Goal: Task Accomplishment & Management: Manage account settings

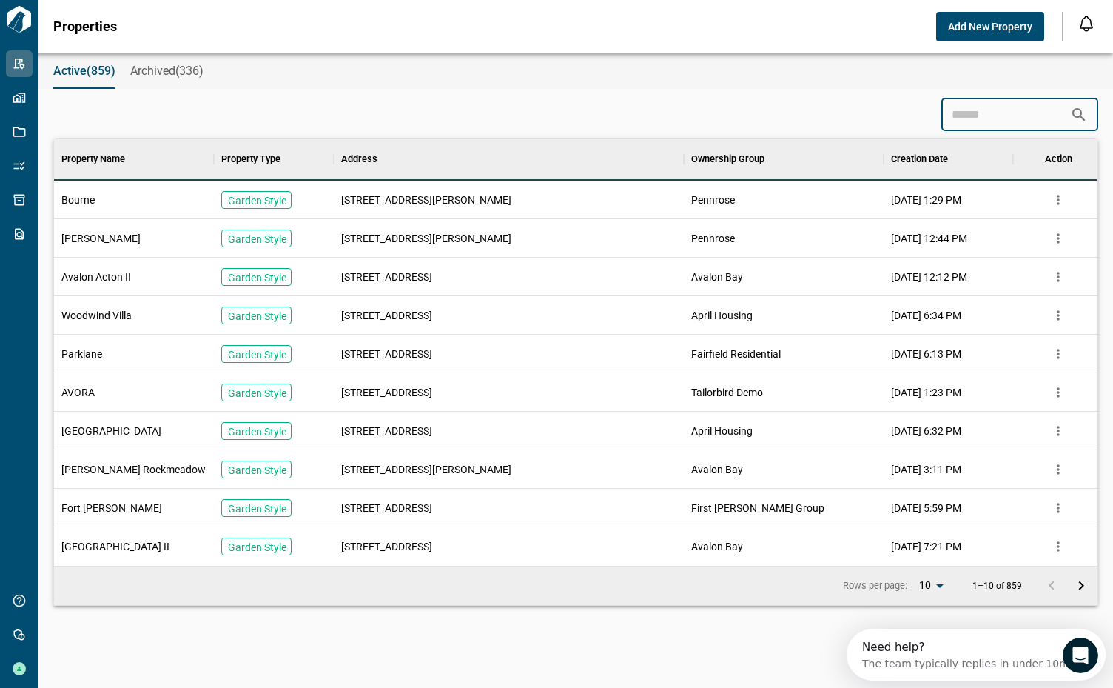
click at [955, 105] on input at bounding box center [1005, 115] width 129 height 30
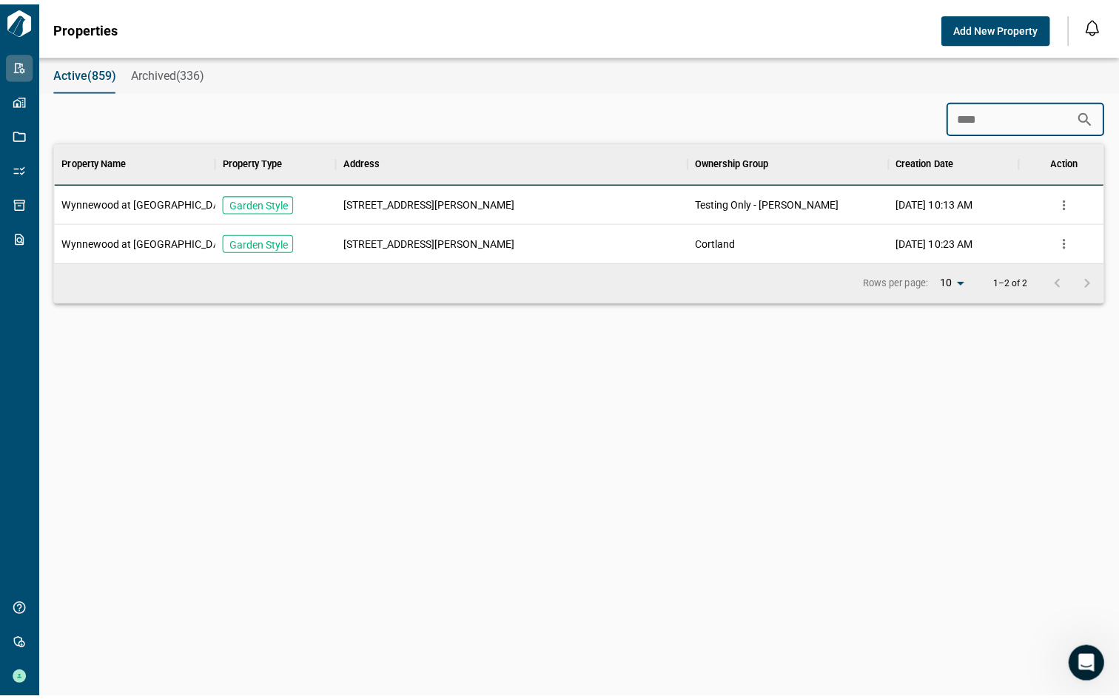
scroll to position [107, 1043]
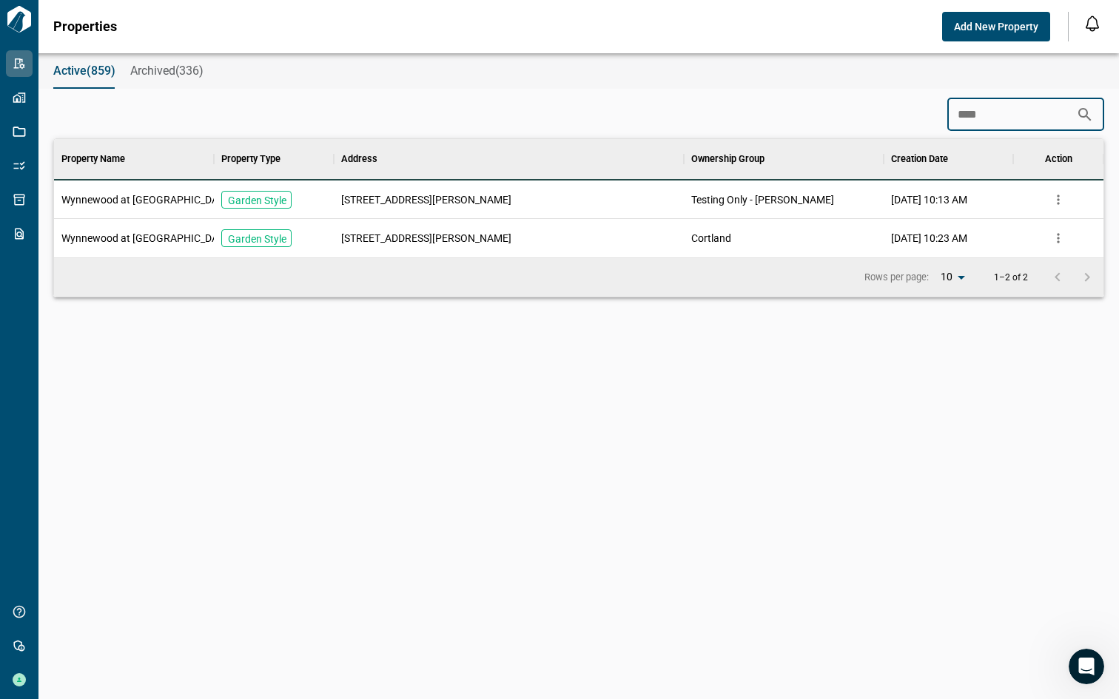
type input "****"
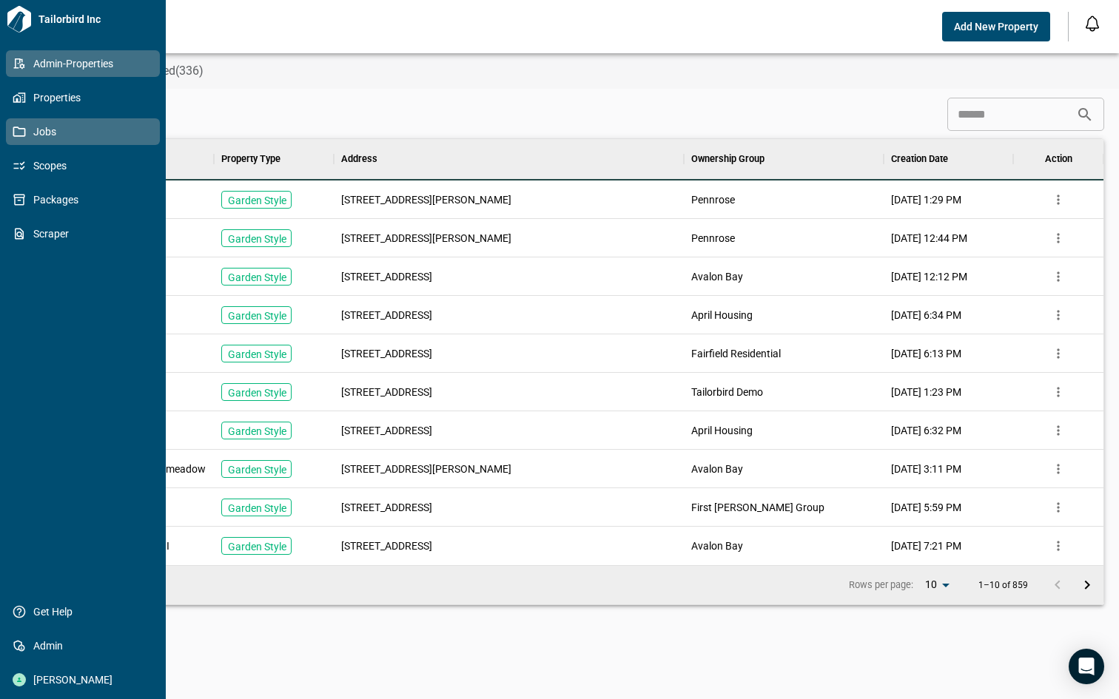
scroll to position [414, 1043]
click at [42, 132] on span "Jobs" at bounding box center [86, 131] width 120 height 15
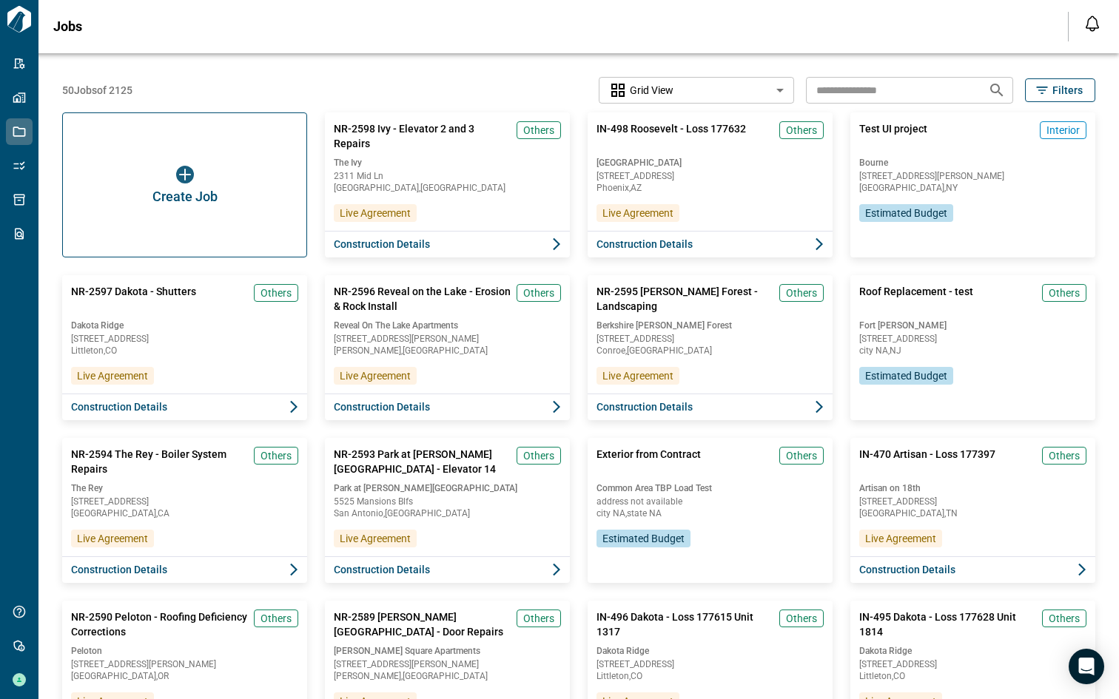
click at [1043, 90] on icon "button" at bounding box center [1042, 90] width 15 height 15
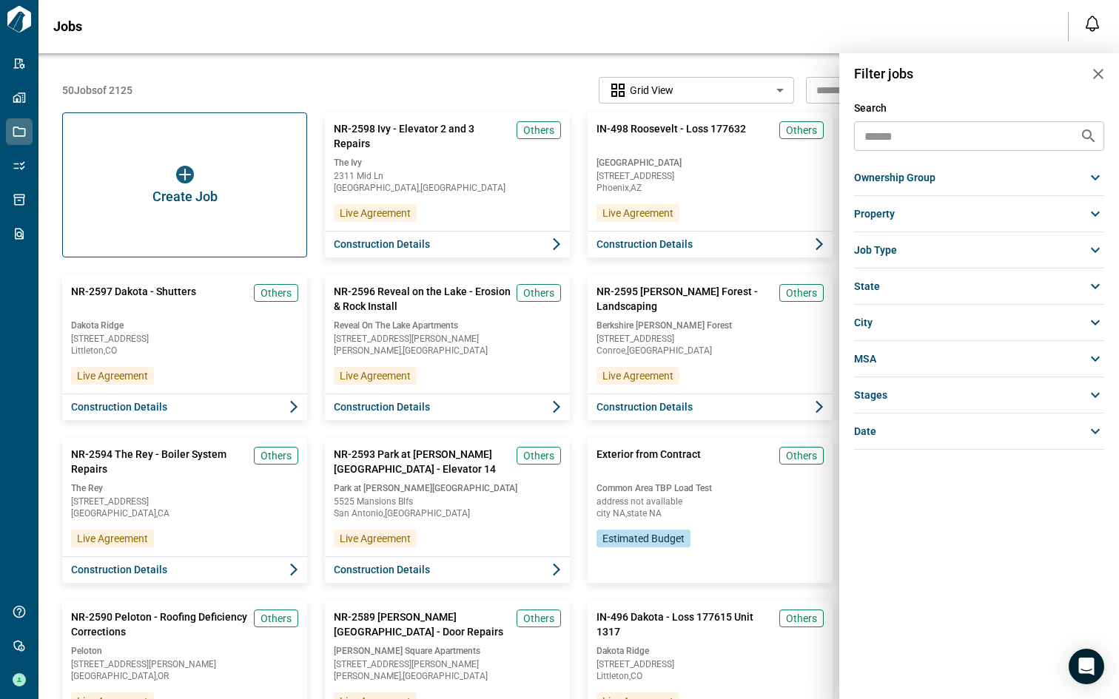
click at [968, 181] on div "ownership group" at bounding box center [979, 177] width 250 height 27
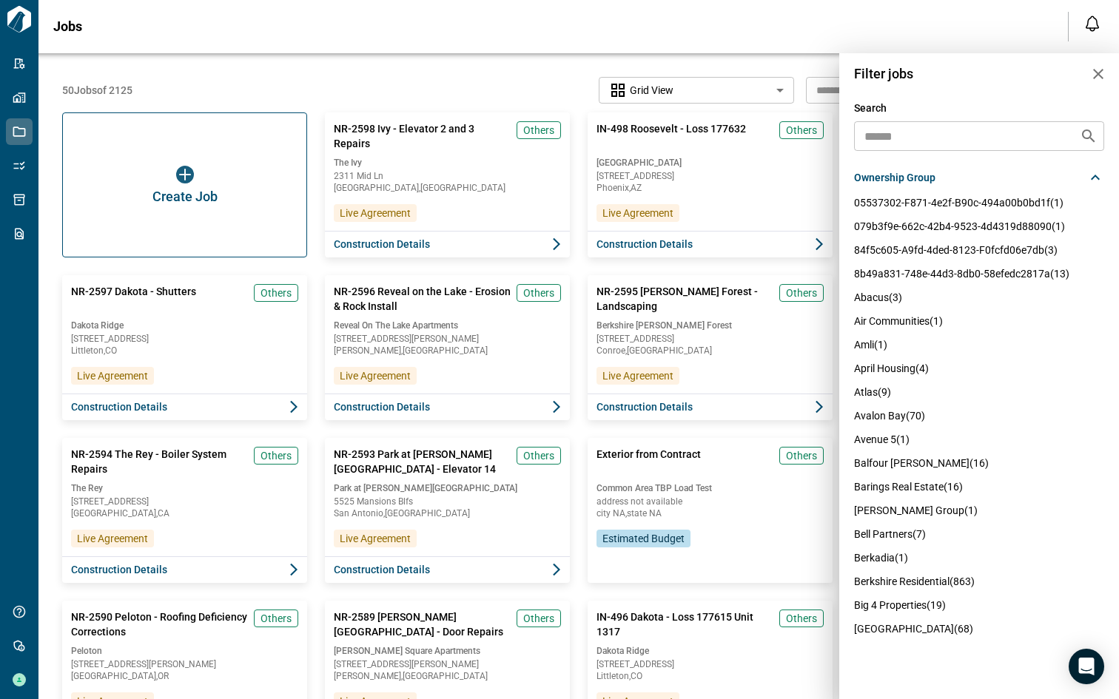
click at [901, 418] on span "avalon bay (70)" at bounding box center [889, 416] width 71 height 12
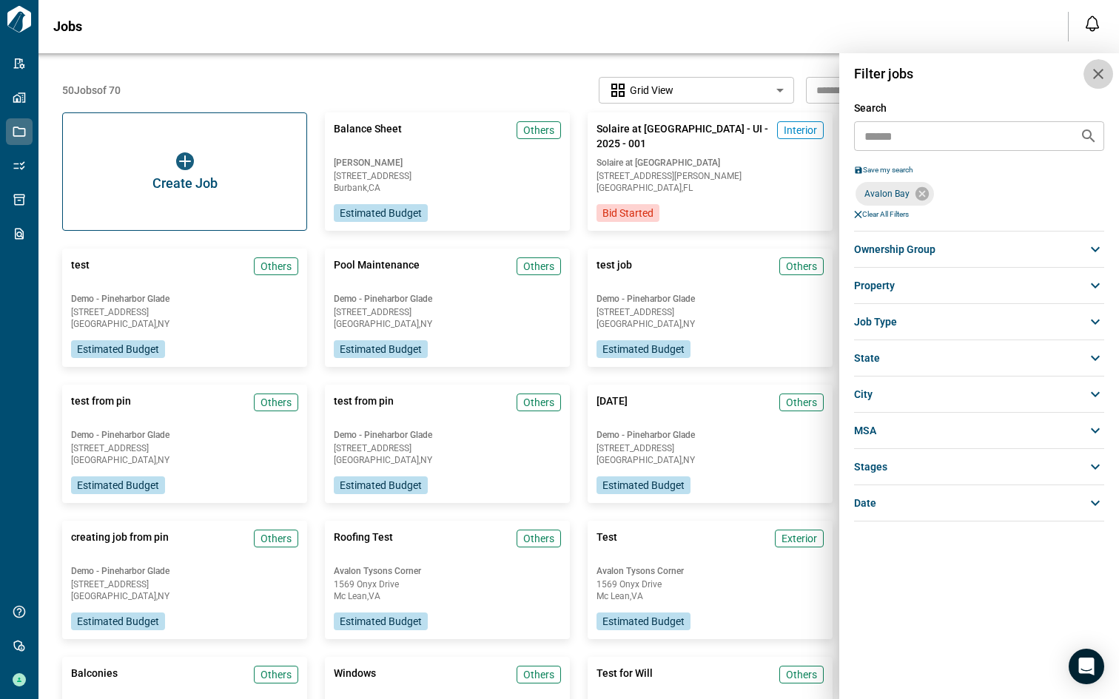
click at [1098, 73] on icon "button" at bounding box center [1098, 74] width 10 height 10
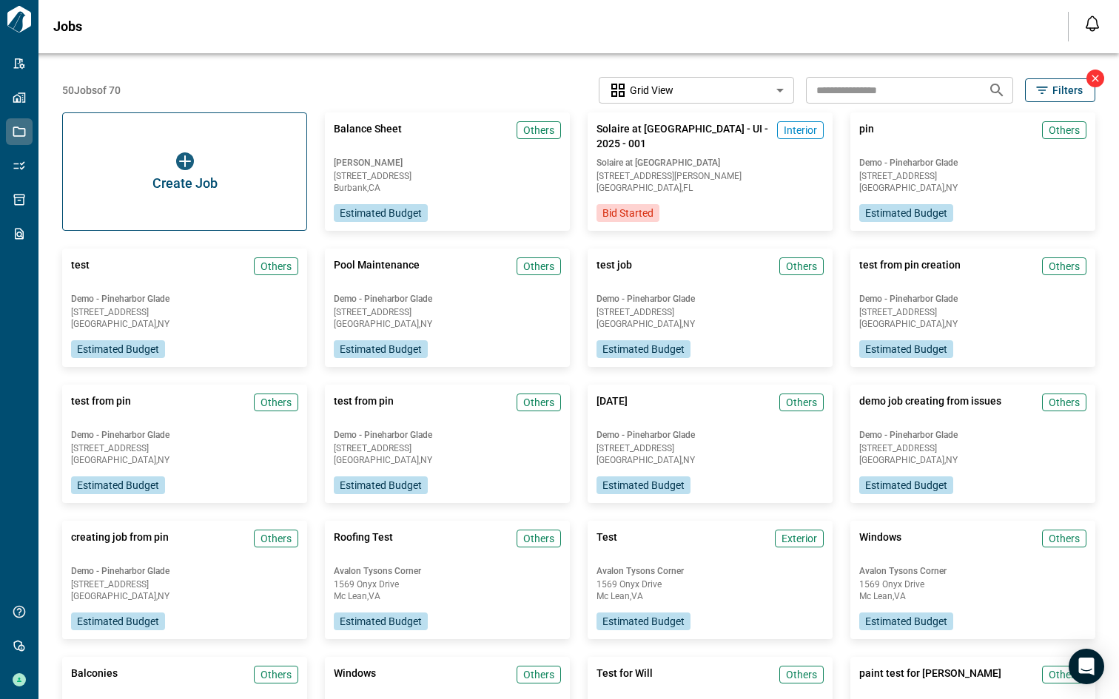
click at [769, 95] on body "Tailorbird Inc Admin-Properties Properties Jobs Scopes Packages Scraper Get Hel…" at bounding box center [559, 349] width 1119 height 699
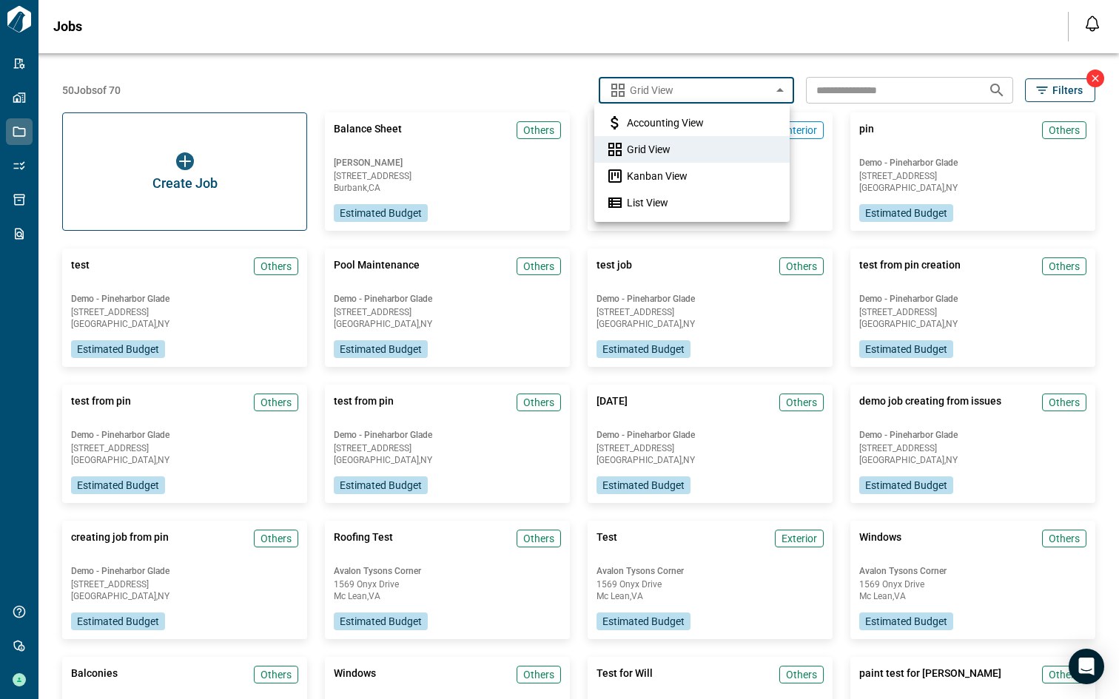
click at [699, 175] on li "Kanban View" at bounding box center [691, 176] width 195 height 27
type input "**********"
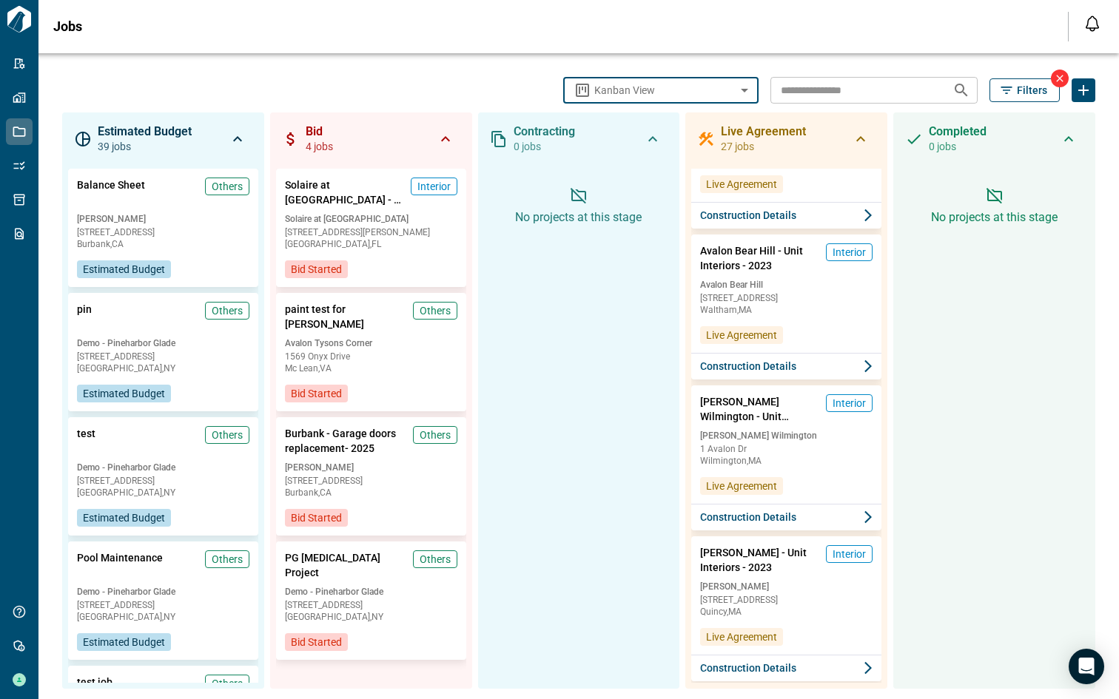
scroll to position [2046, 0]
click at [773, 366] on span "Construction Details" at bounding box center [748, 368] width 98 height 15
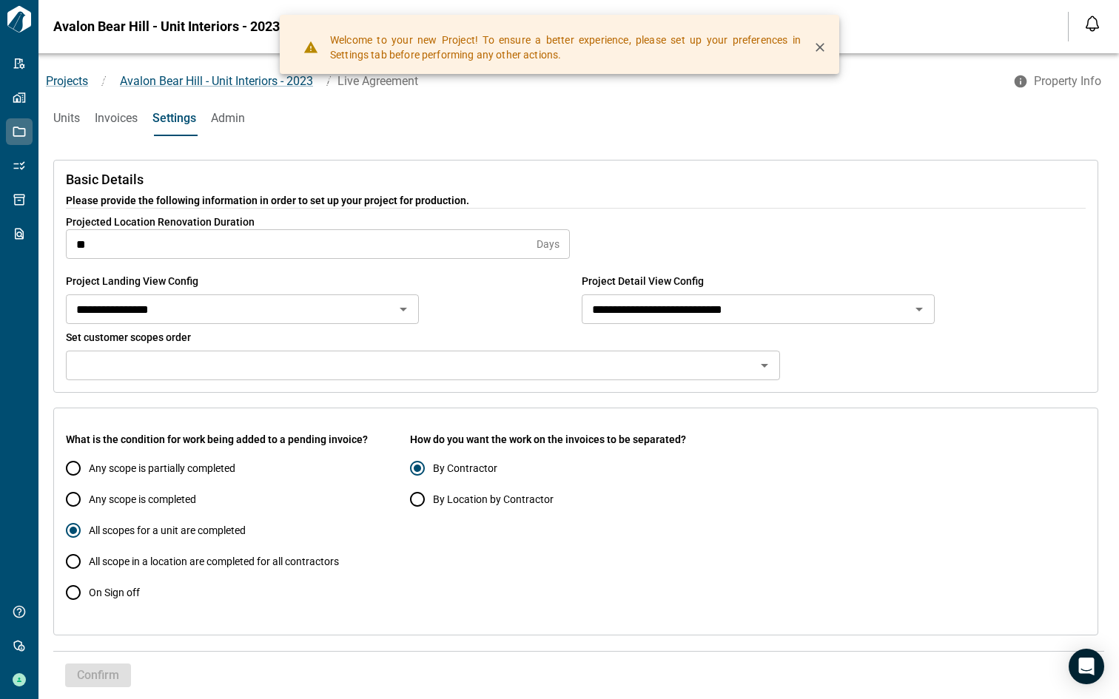
click at [75, 119] on span "Units" at bounding box center [66, 118] width 27 height 15
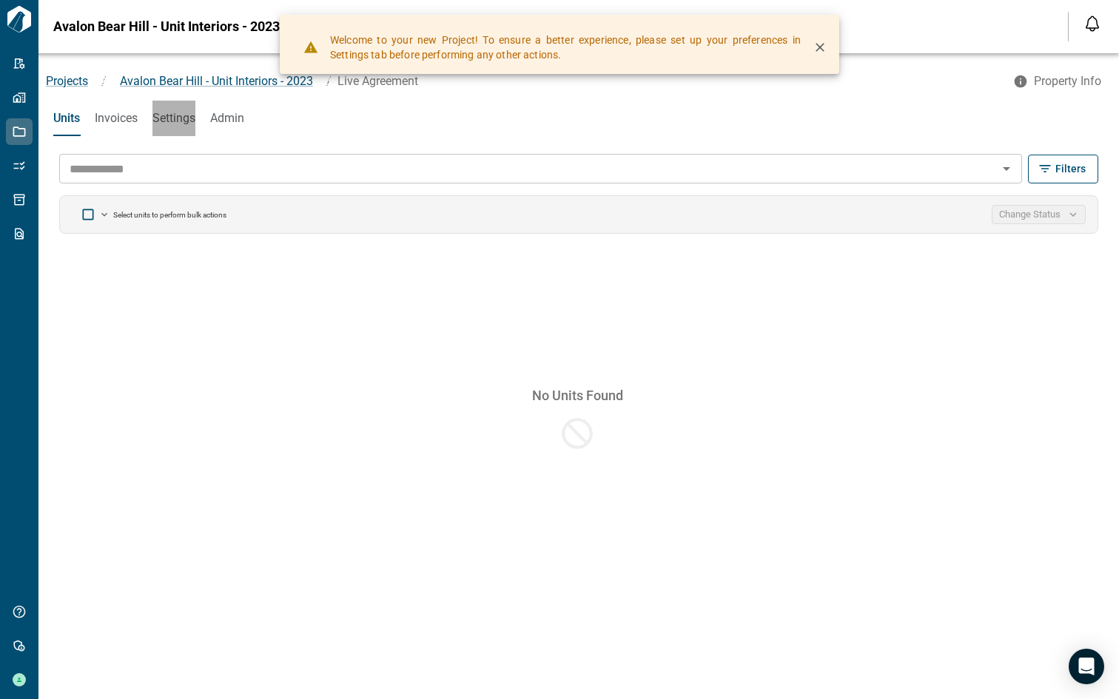
click at [178, 115] on span "Settings" at bounding box center [173, 118] width 43 height 15
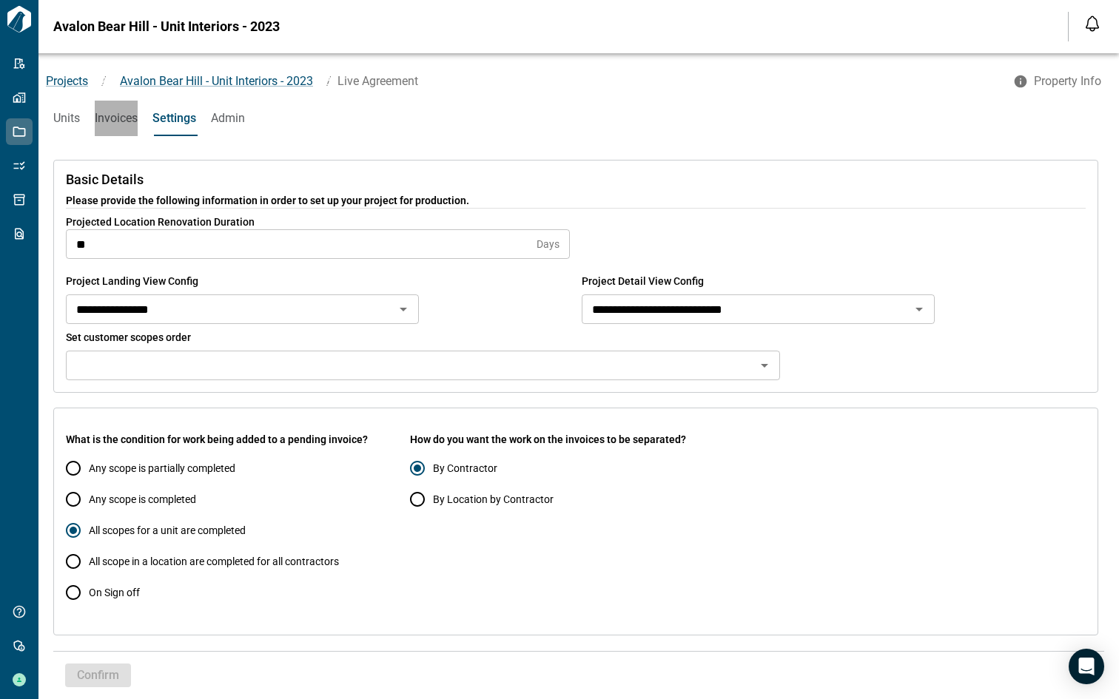
click at [122, 118] on span "Invoices" at bounding box center [116, 118] width 43 height 15
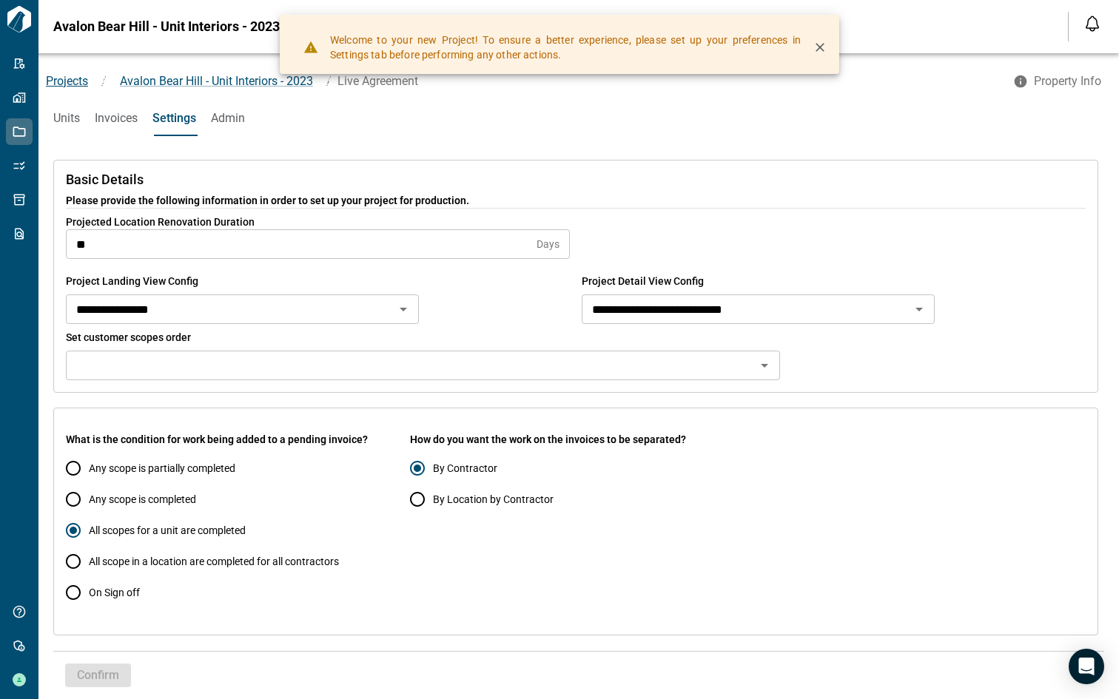
click at [78, 86] on span "Projects" at bounding box center [67, 81] width 42 height 14
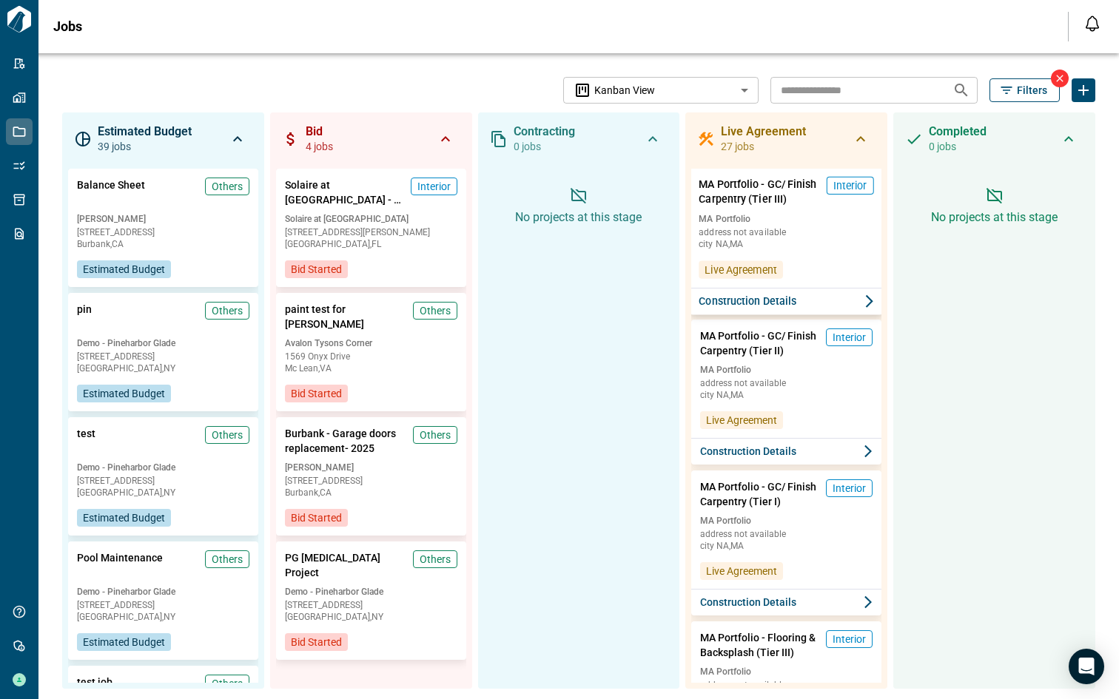
click at [772, 303] on span "Construction Details" at bounding box center [748, 301] width 98 height 15
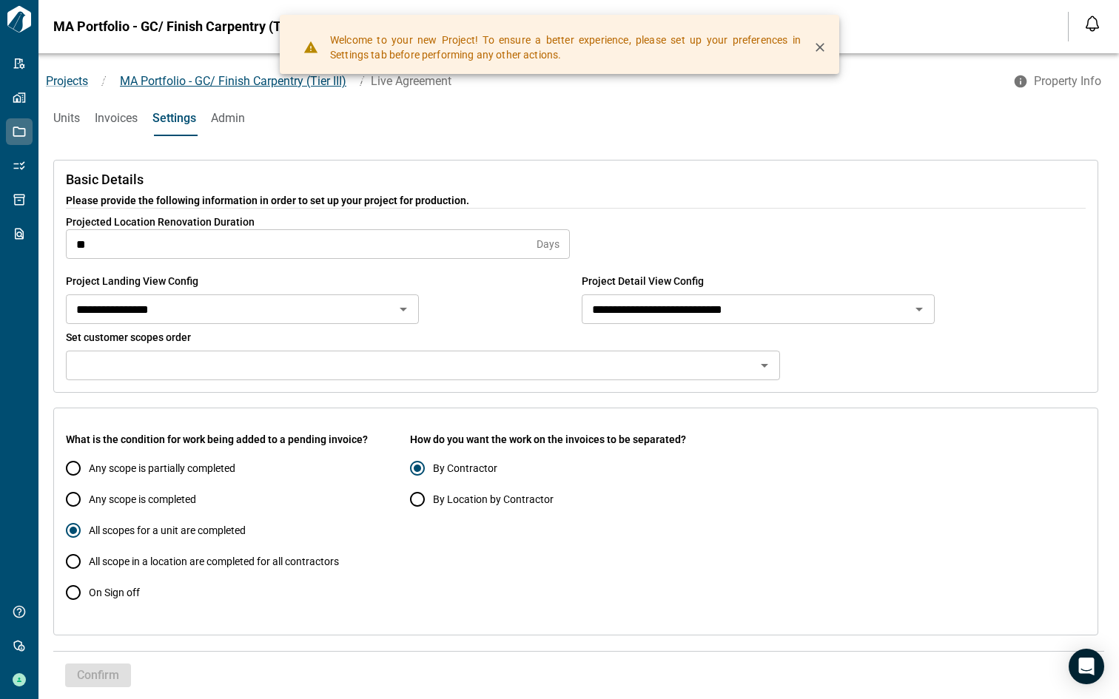
click at [166, 80] on span "MA Portfolio - GC/ Finish Carpentry (Tier III)" at bounding box center [233, 81] width 226 height 14
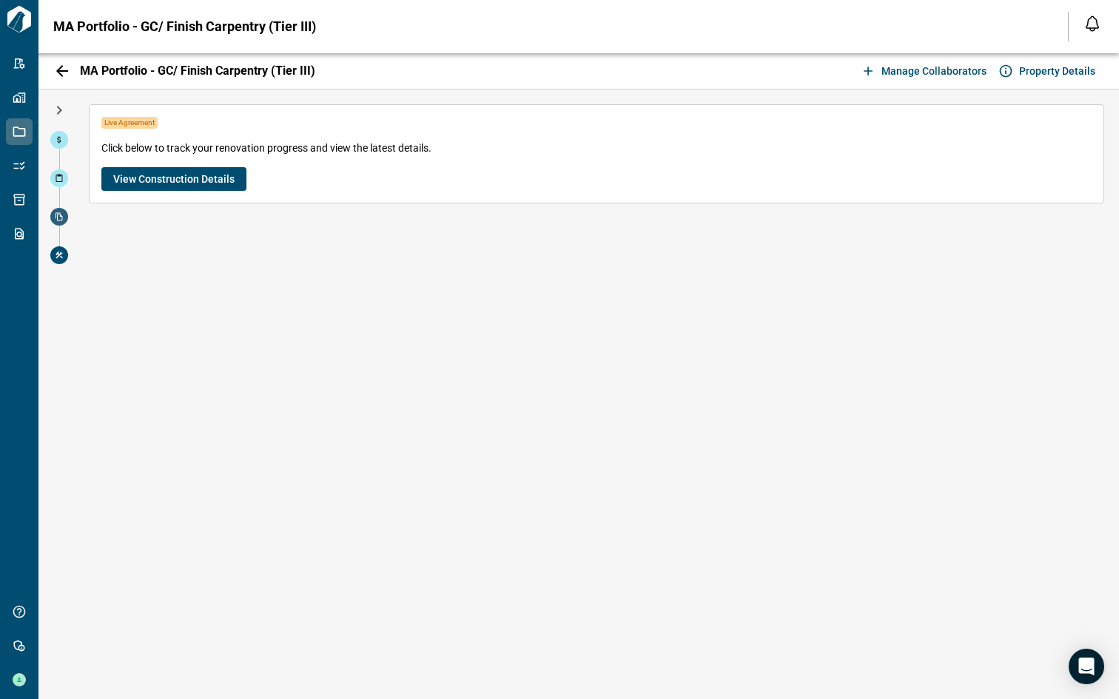
click at [58, 214] on icon at bounding box center [59, 216] width 9 height 9
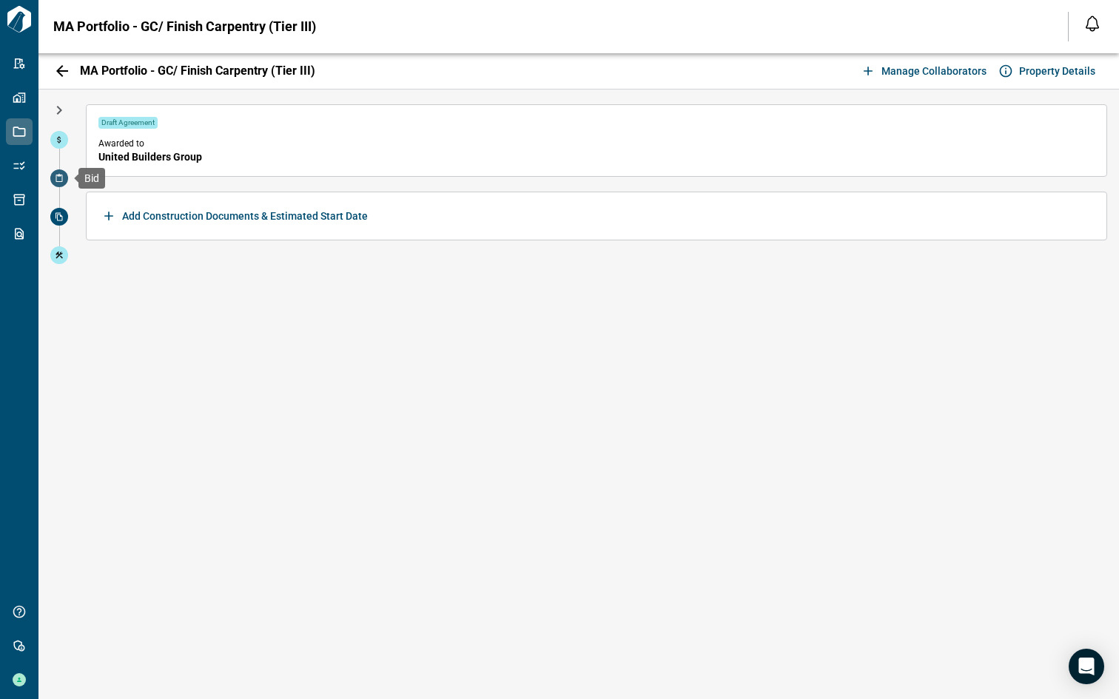
click at [56, 183] on span at bounding box center [59, 178] width 18 height 18
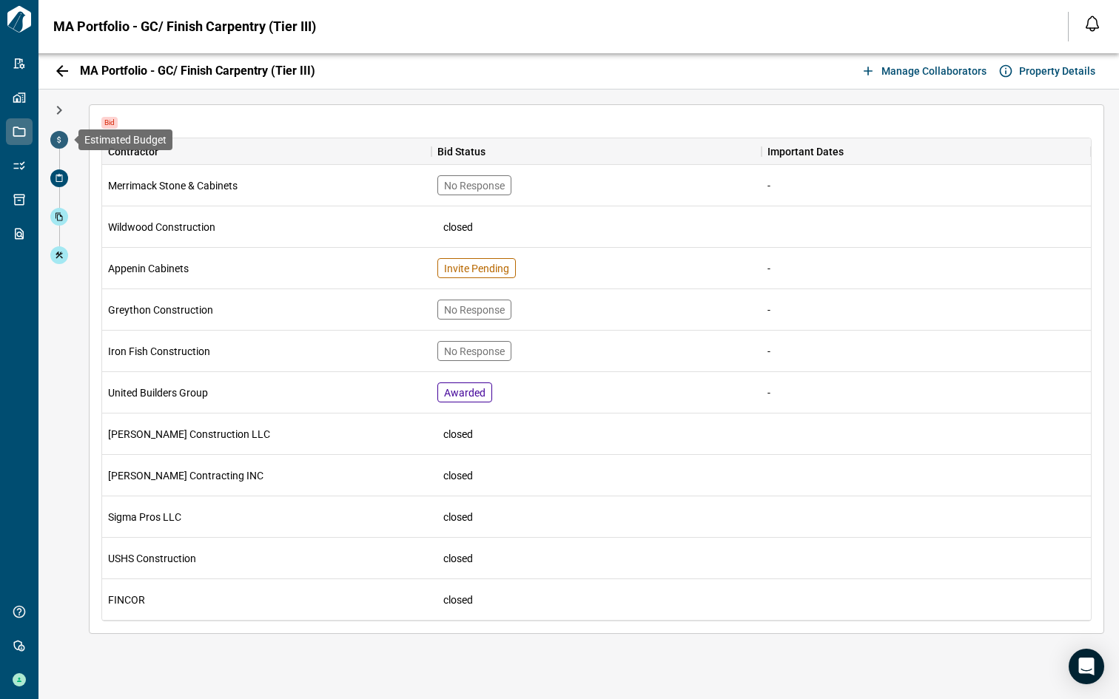
click at [55, 142] on icon at bounding box center [59, 139] width 9 height 9
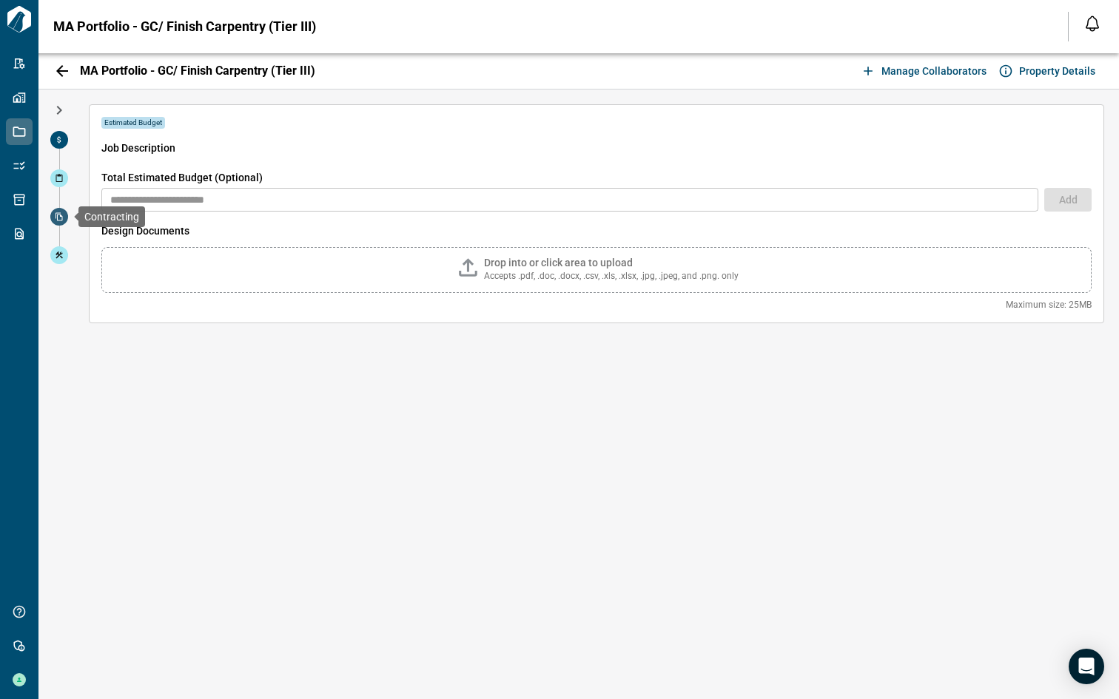
click at [55, 220] on icon at bounding box center [59, 216] width 9 height 9
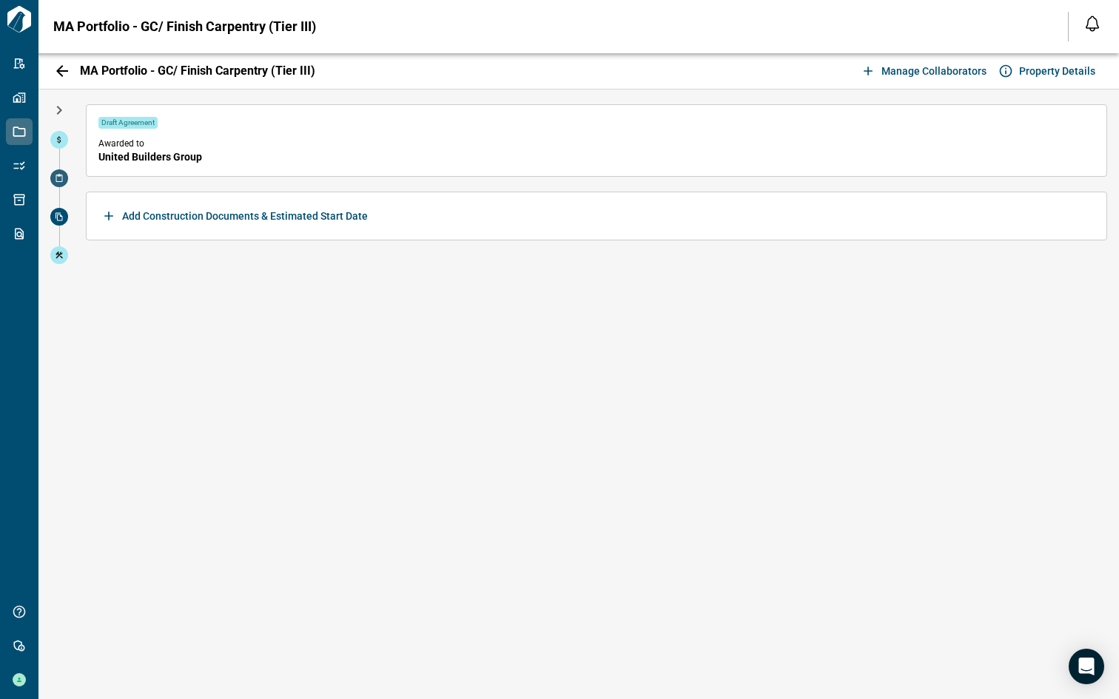
click at [59, 175] on icon at bounding box center [59, 178] width 9 height 9
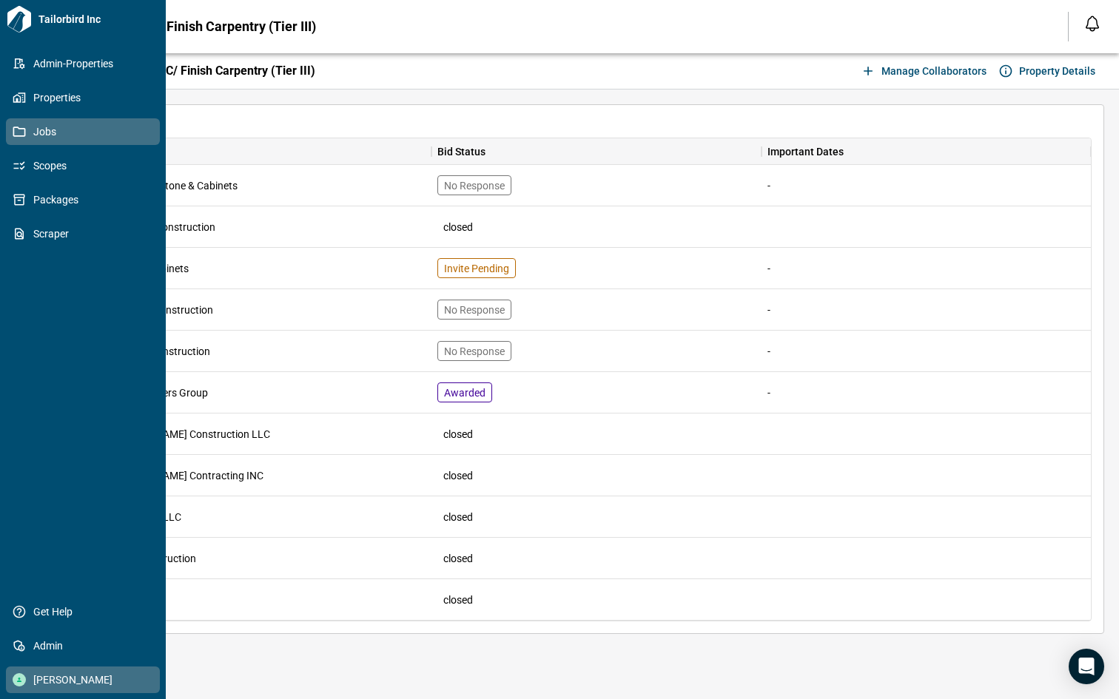
click at [32, 675] on span "[PERSON_NAME]" at bounding box center [86, 680] width 120 height 15
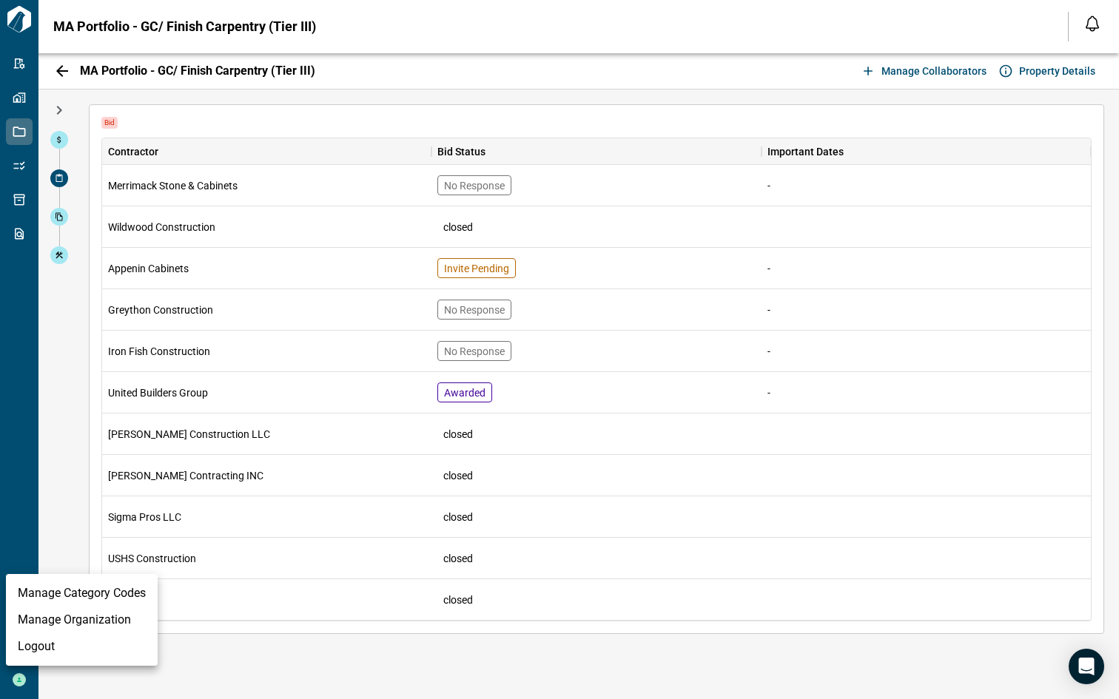
click at [50, 596] on li "Manage Category Codes" at bounding box center [82, 593] width 152 height 27
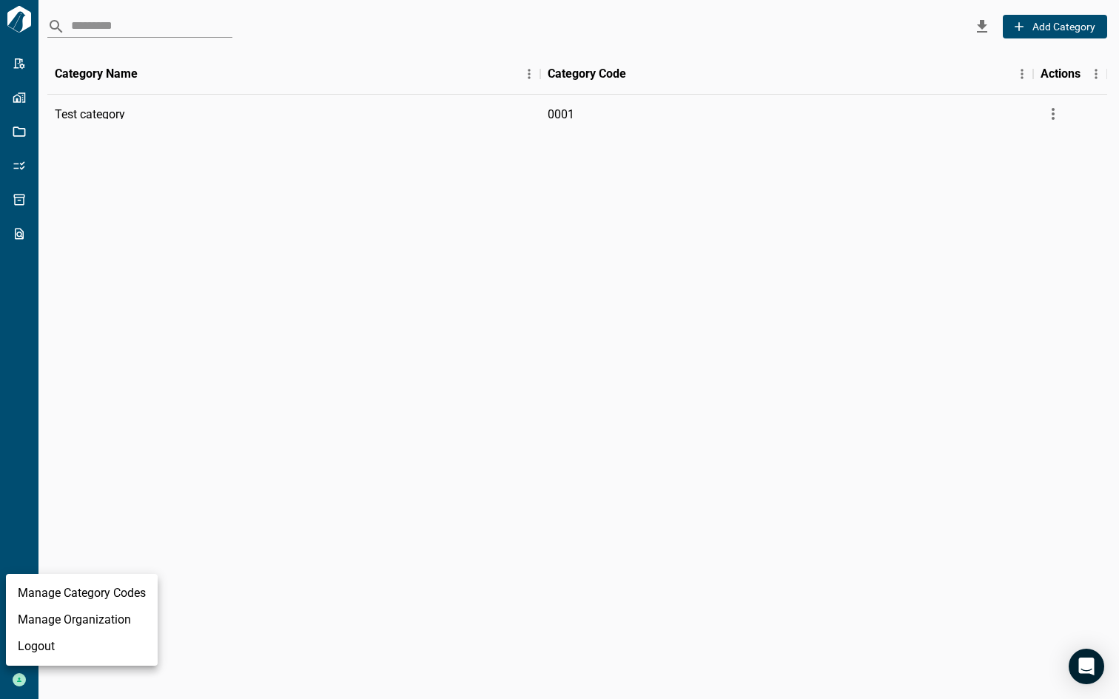
click at [29, 371] on div at bounding box center [559, 349] width 1119 height 699
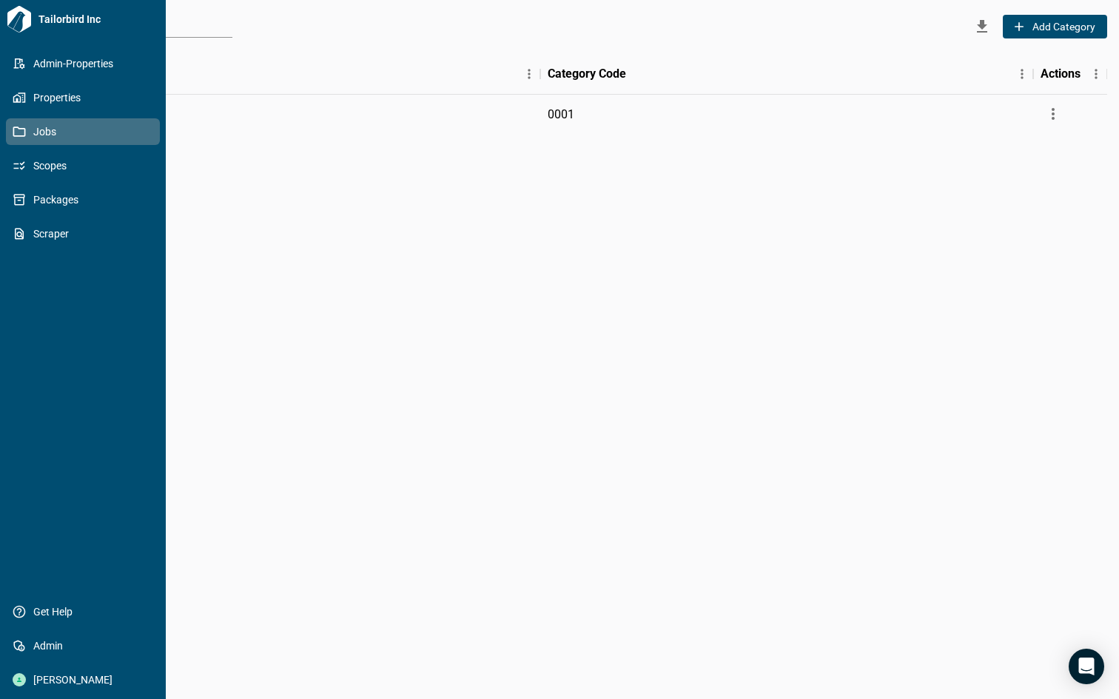
click at [37, 137] on span "Jobs" at bounding box center [86, 131] width 120 height 15
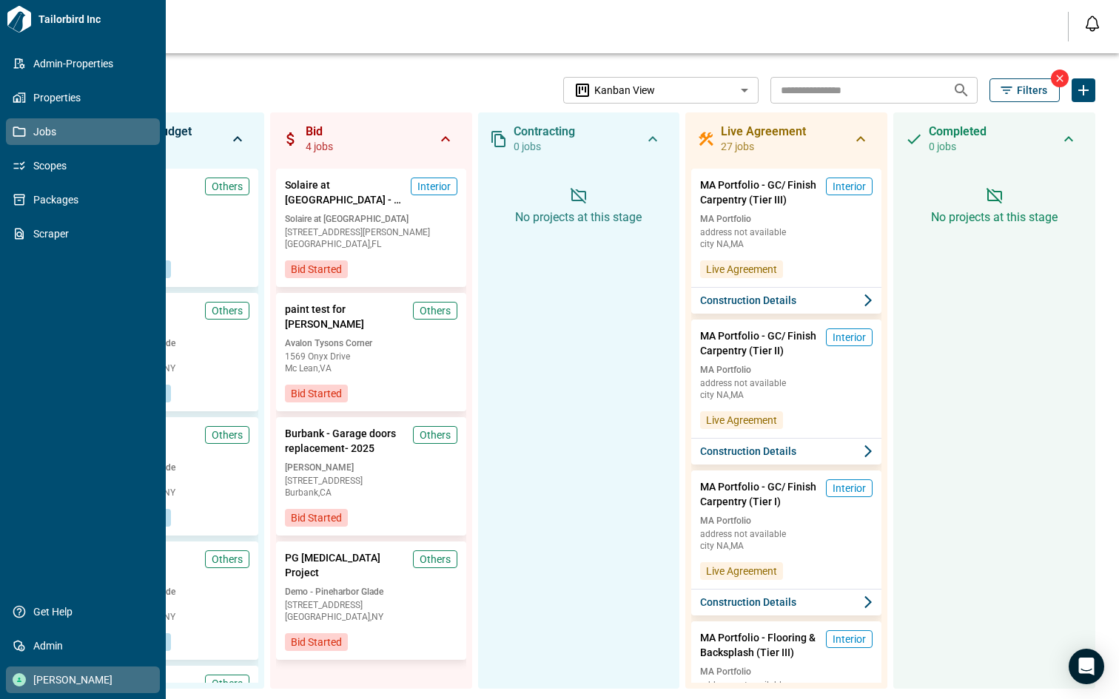
click at [22, 676] on div at bounding box center [19, 679] width 13 height 13
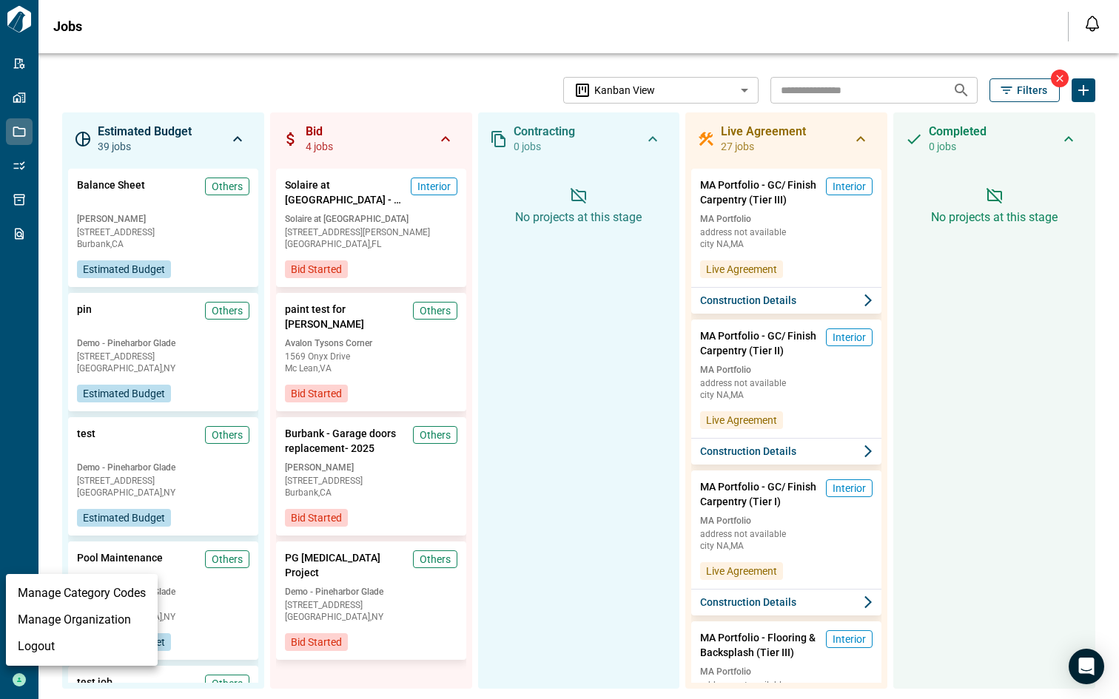
click at [14, 369] on div at bounding box center [559, 349] width 1119 height 699
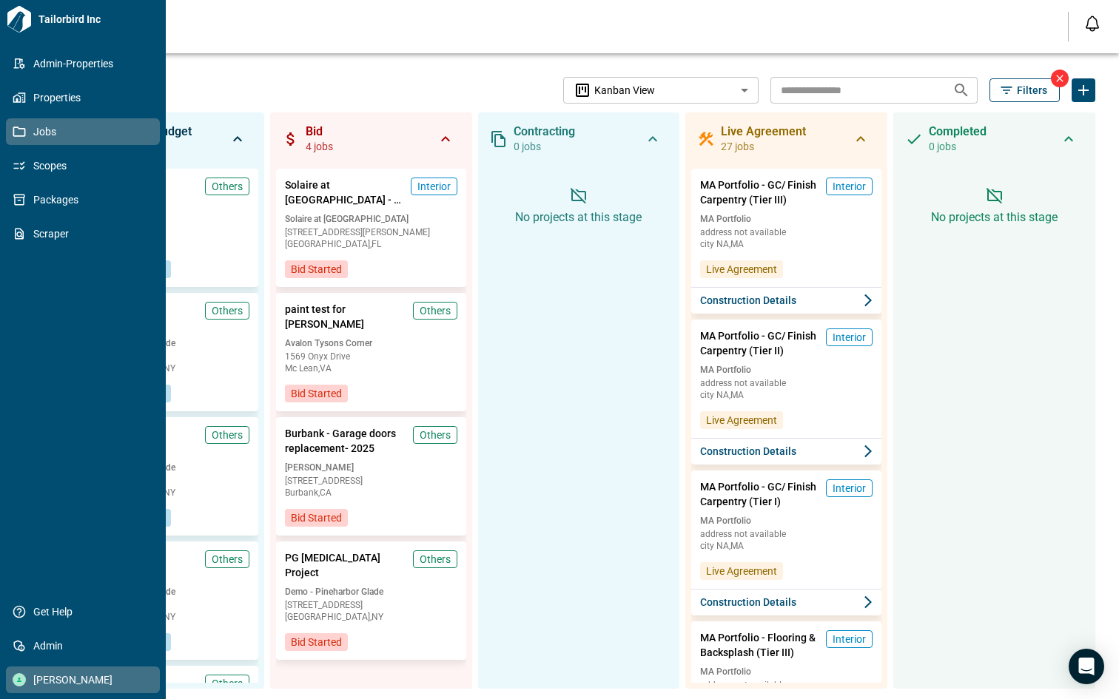
click at [53, 678] on span "[PERSON_NAME]" at bounding box center [86, 680] width 120 height 15
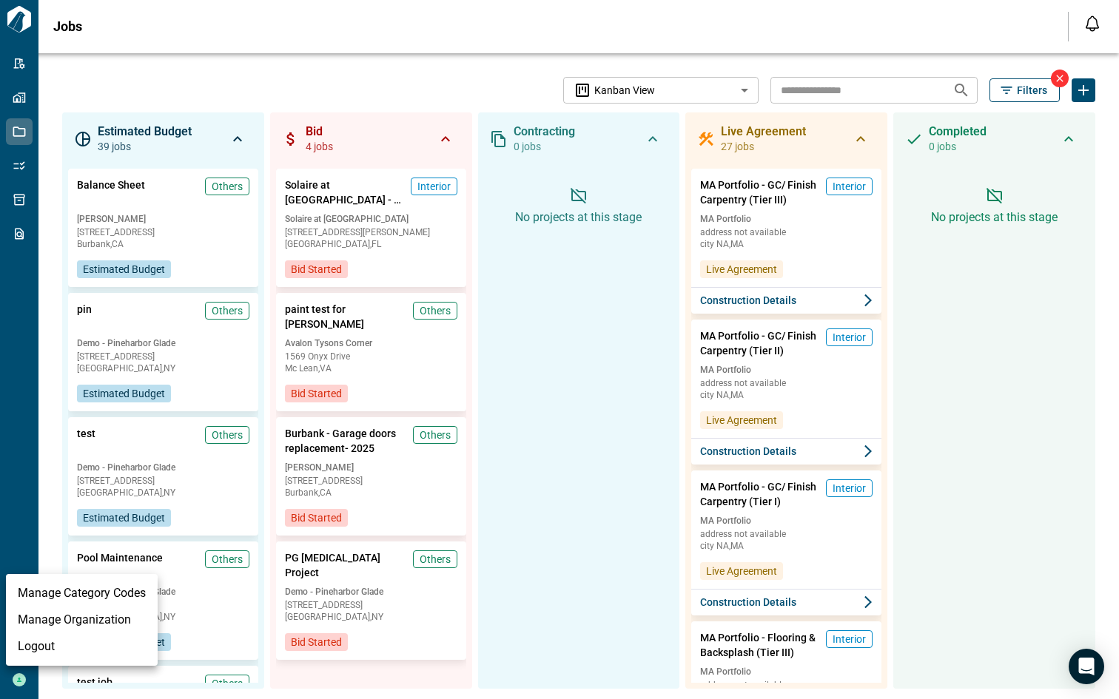
click at [14, 377] on div at bounding box center [559, 349] width 1119 height 699
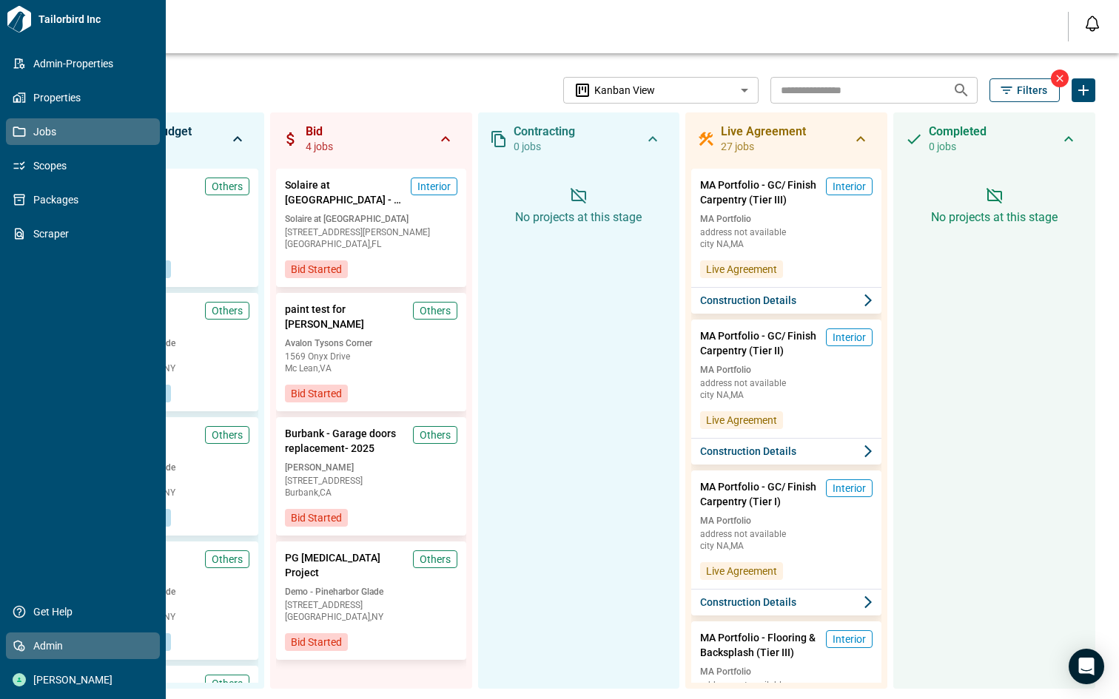
click at [53, 637] on link "Admin" at bounding box center [83, 646] width 154 height 27
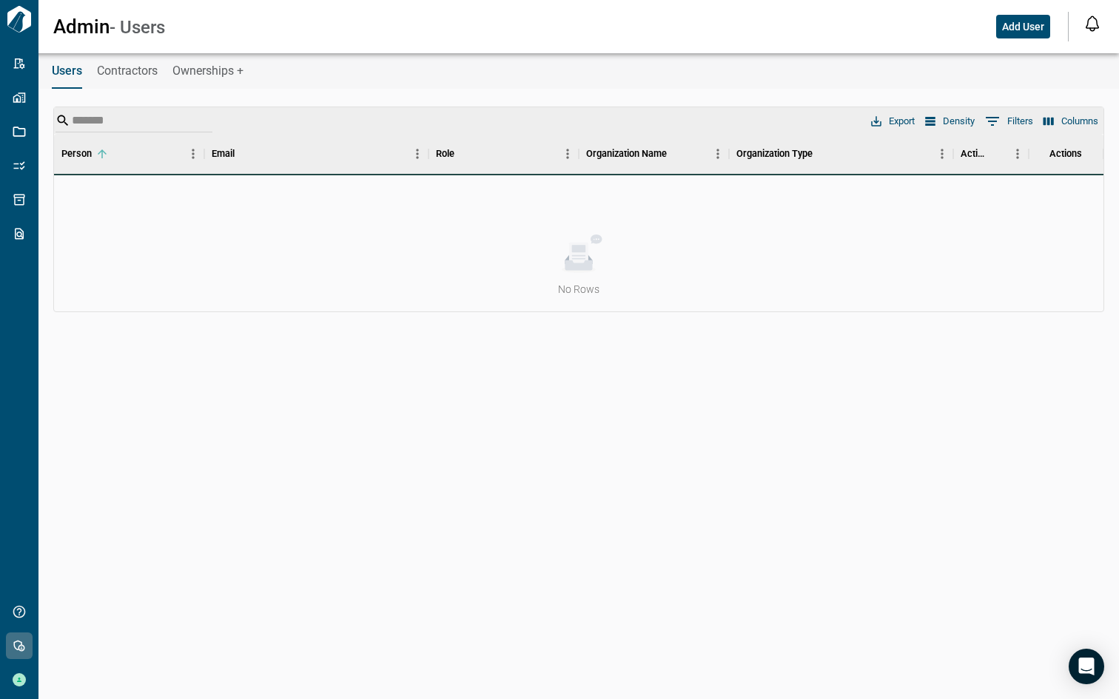
click at [194, 75] on span "Ownerships +" at bounding box center [207, 71] width 71 height 15
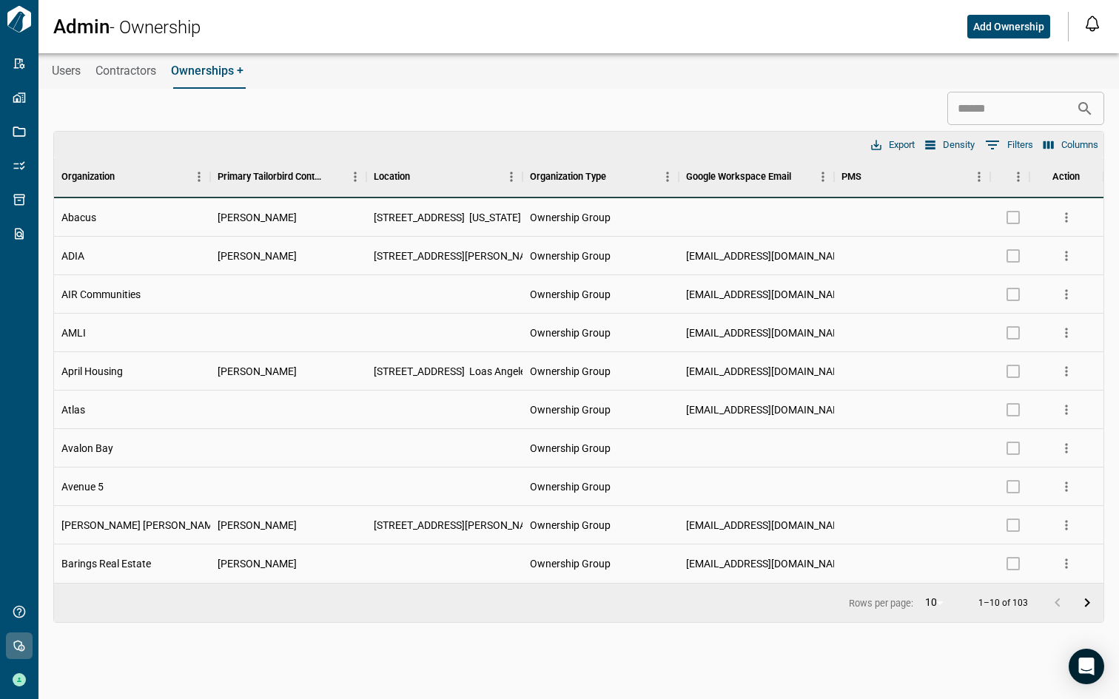
click at [982, 117] on input at bounding box center [1011, 109] width 129 height 30
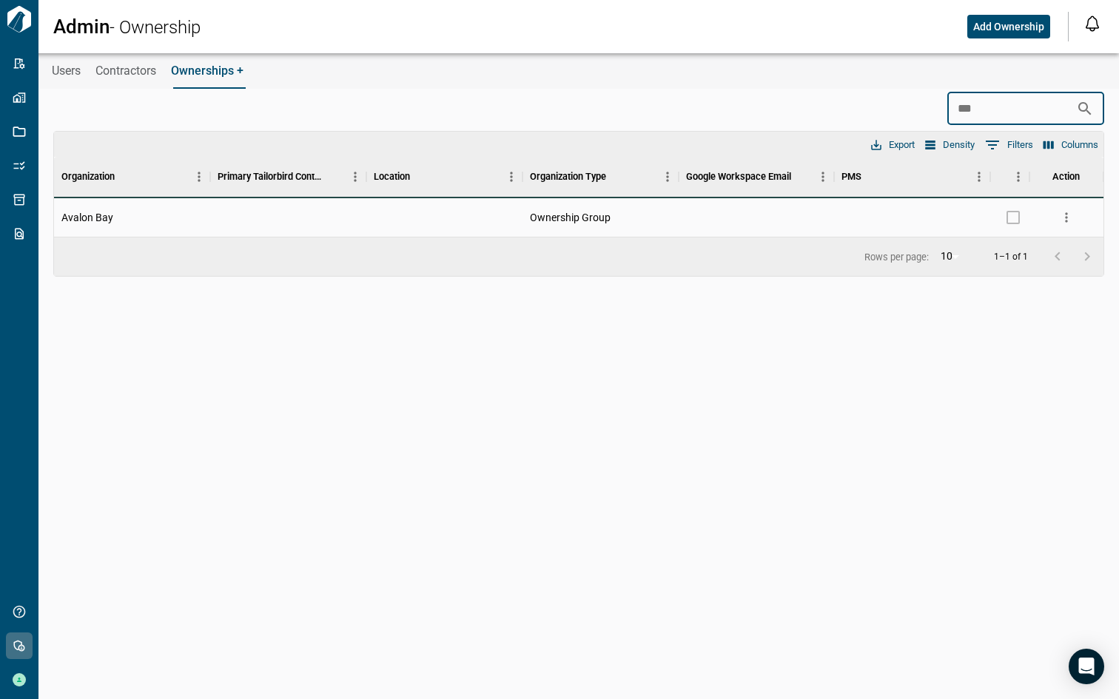
type input "***"
click at [1066, 216] on icon "more" at bounding box center [1066, 217] width 2 height 10
click at [1029, 248] on li "Edit" at bounding box center [1011, 248] width 134 height 27
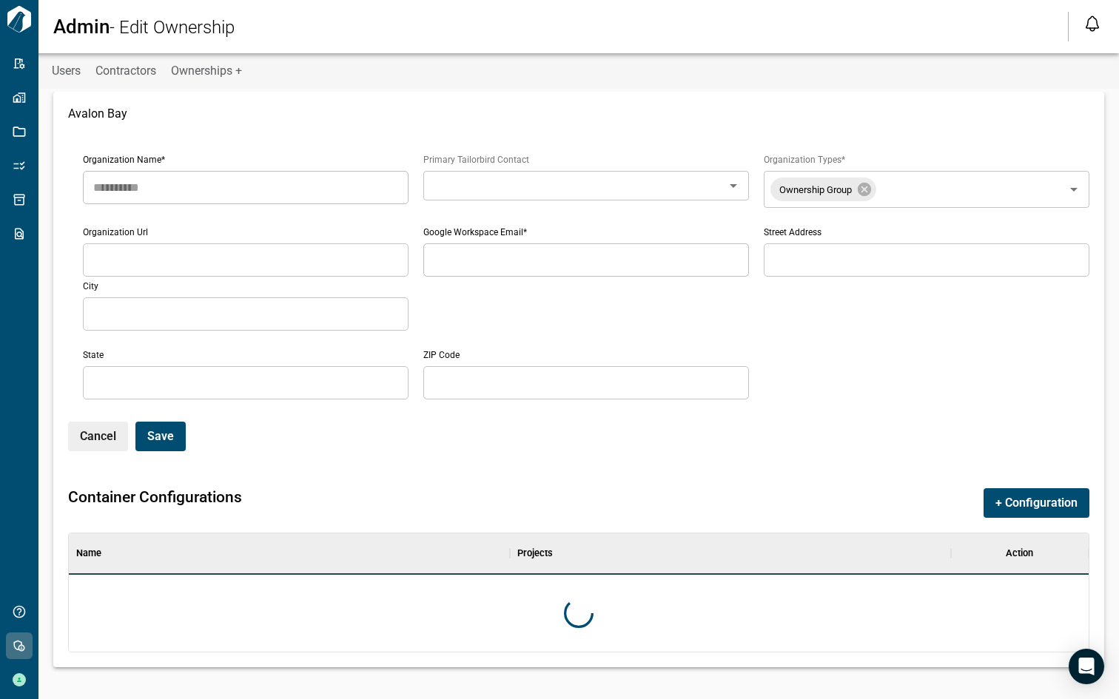
scroll to position [107, 1014]
